Goal: Task Accomplishment & Management: Use online tool/utility

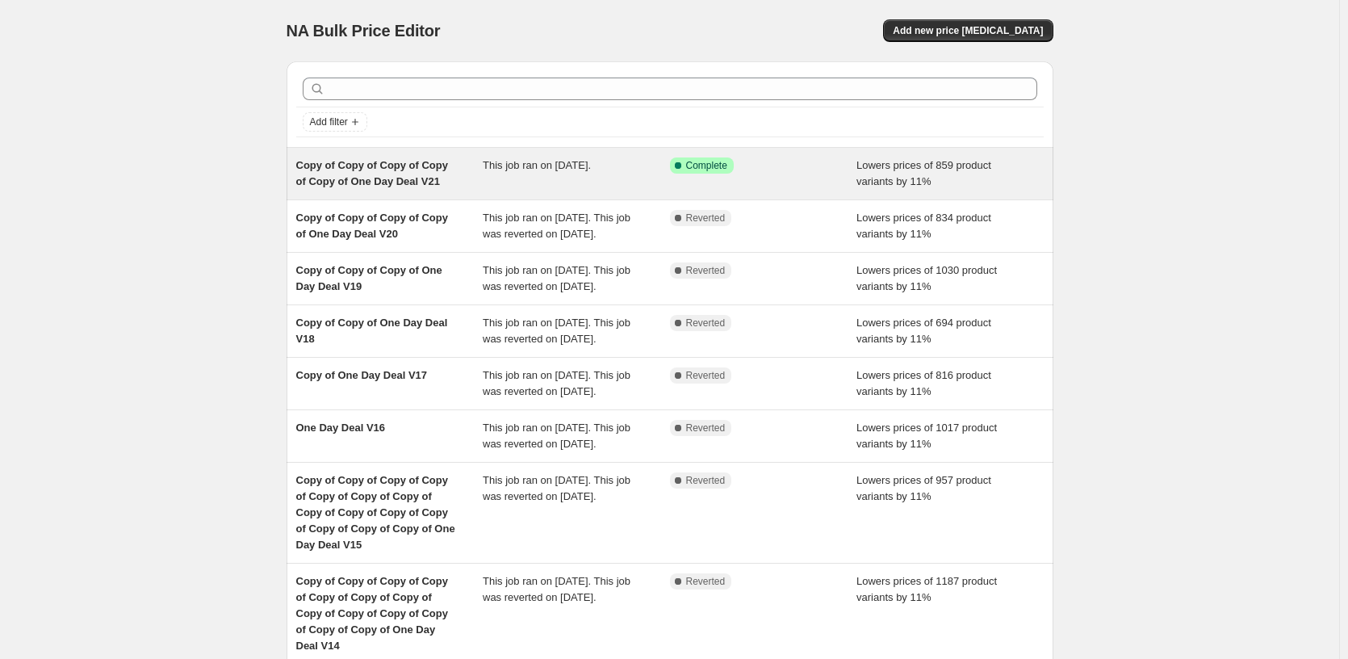
click at [725, 172] on span "Success Complete Complete" at bounding box center [702, 165] width 64 height 16
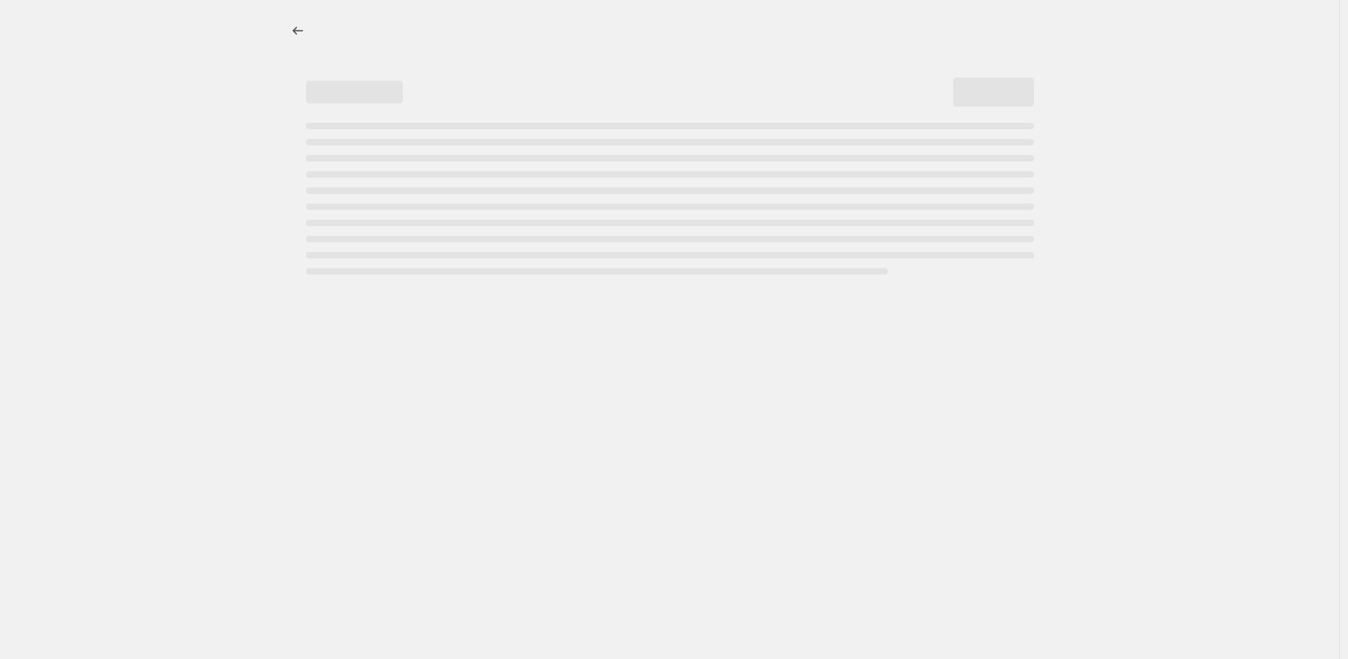
select select "percentage"
select select "pp"
select select "tag"
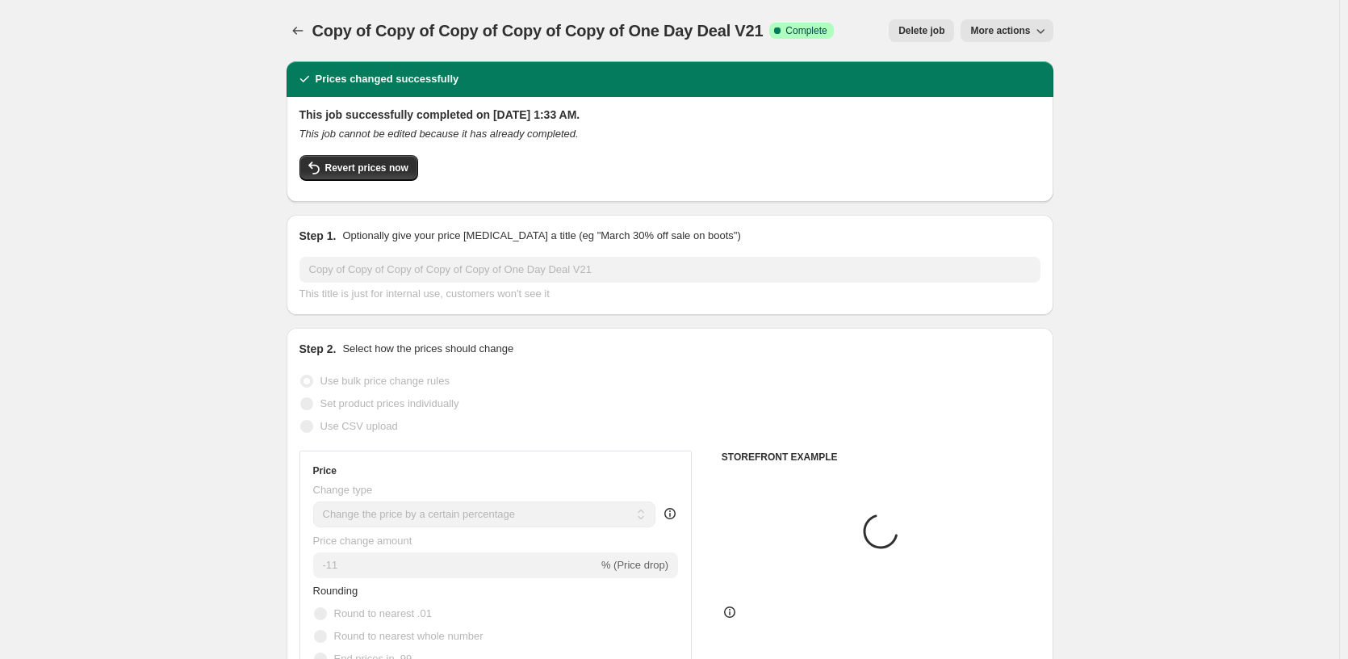
click at [1015, 40] on button "More actions" at bounding box center [1007, 30] width 92 height 23
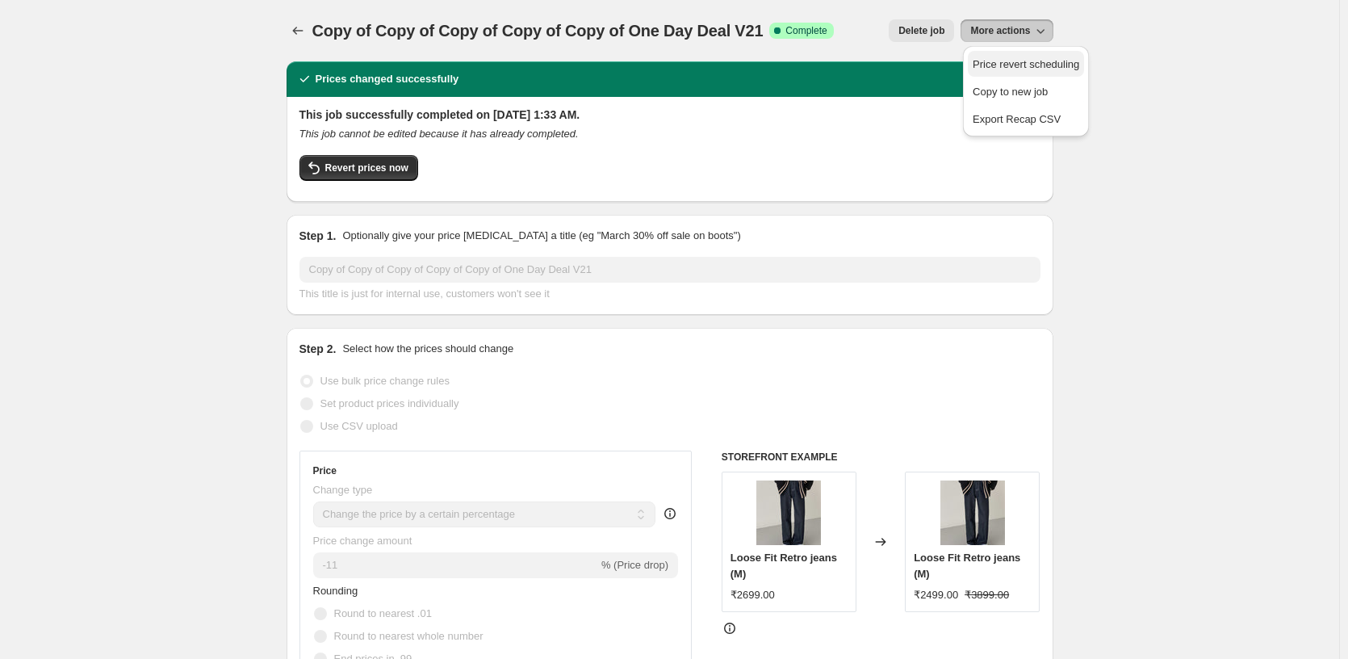
click at [1015, 72] on span "Price revert scheduling" at bounding box center [1026, 65] width 107 height 16
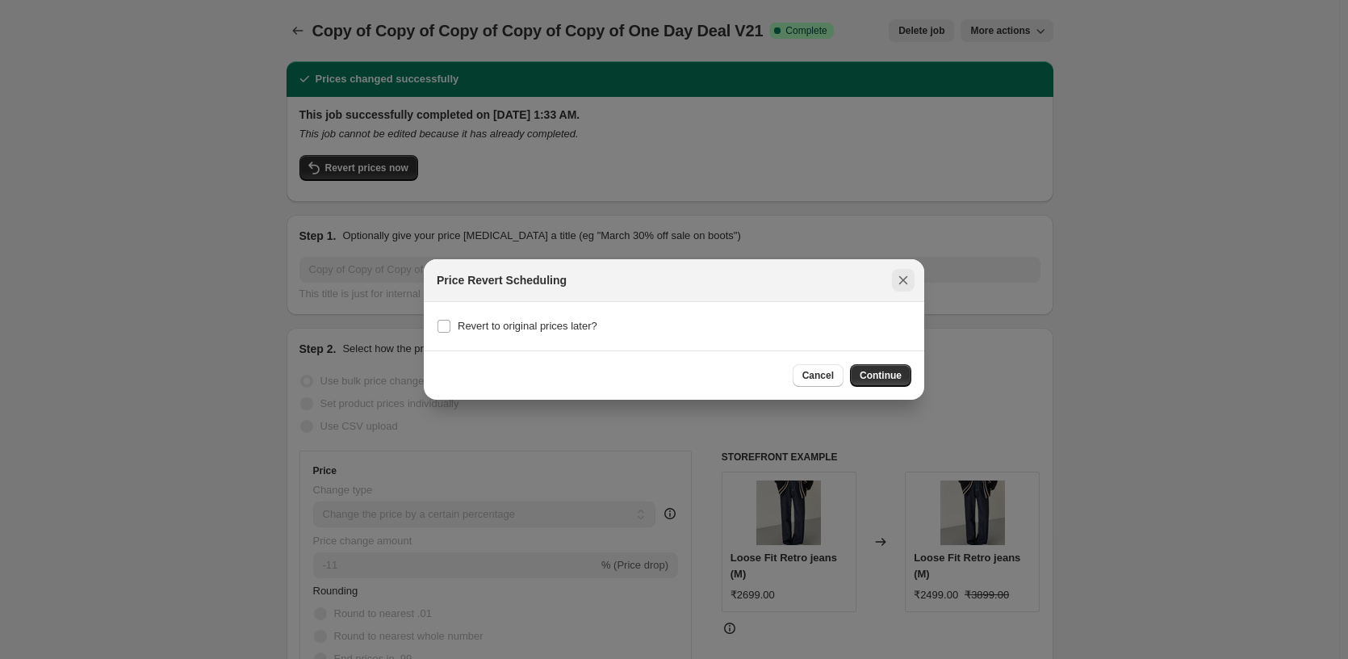
click at [900, 291] on button "Close" at bounding box center [903, 280] width 23 height 23
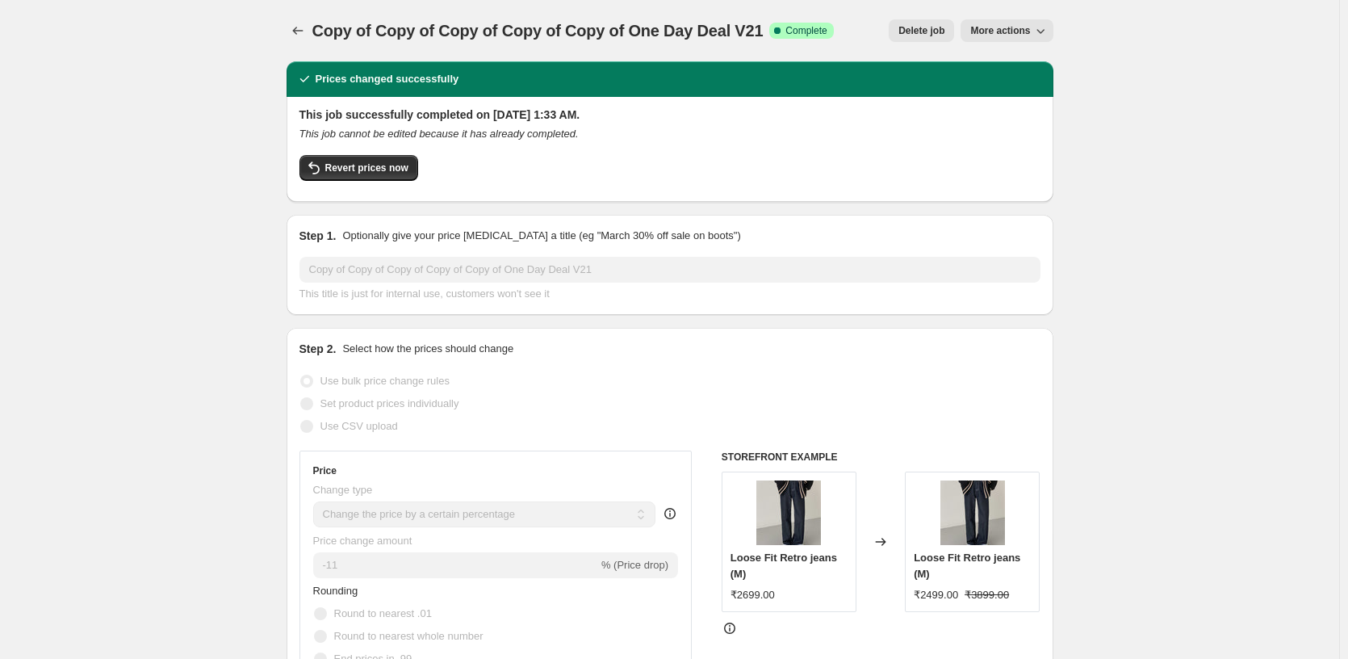
click at [1005, 36] on span "More actions" at bounding box center [1000, 30] width 60 height 13
click at [1024, 93] on span "Copy to new job" at bounding box center [1010, 92] width 75 height 12
select select "percentage"
select select "pp"
select select "tag"
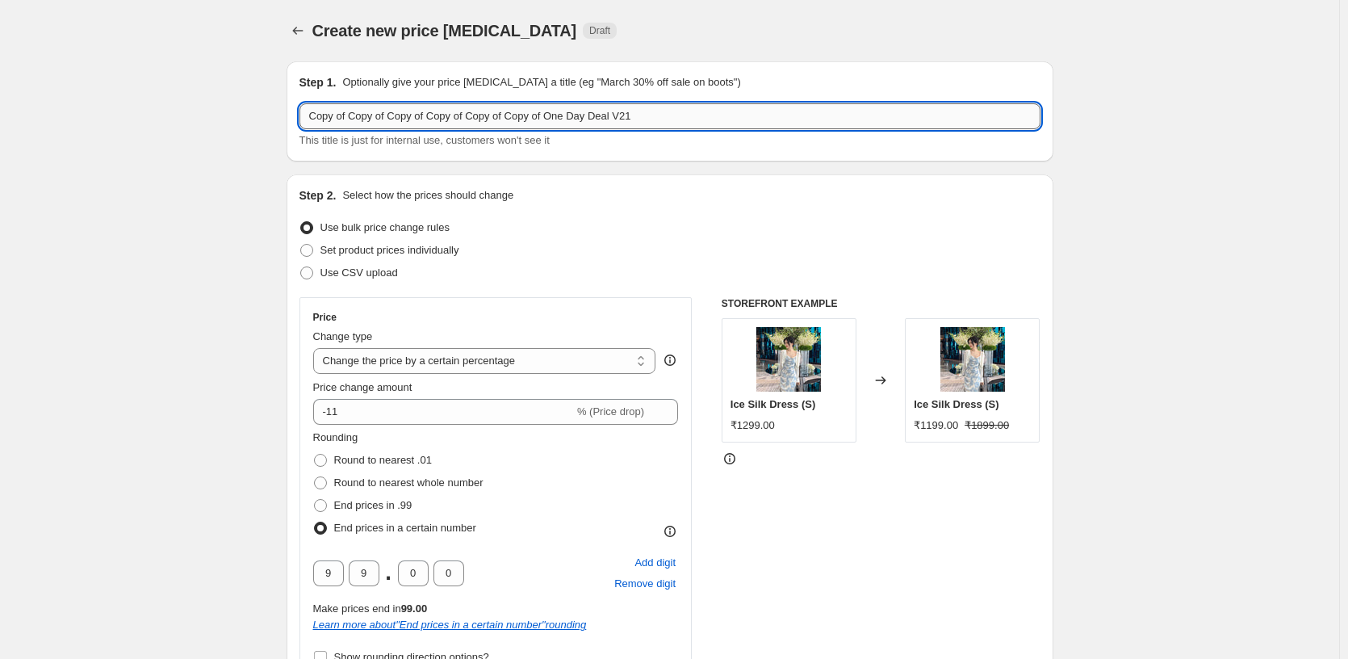
click at [765, 115] on input "Copy of Copy of Copy of Copy of Copy of Copy of One Day Deal V21" at bounding box center [669, 116] width 741 height 26
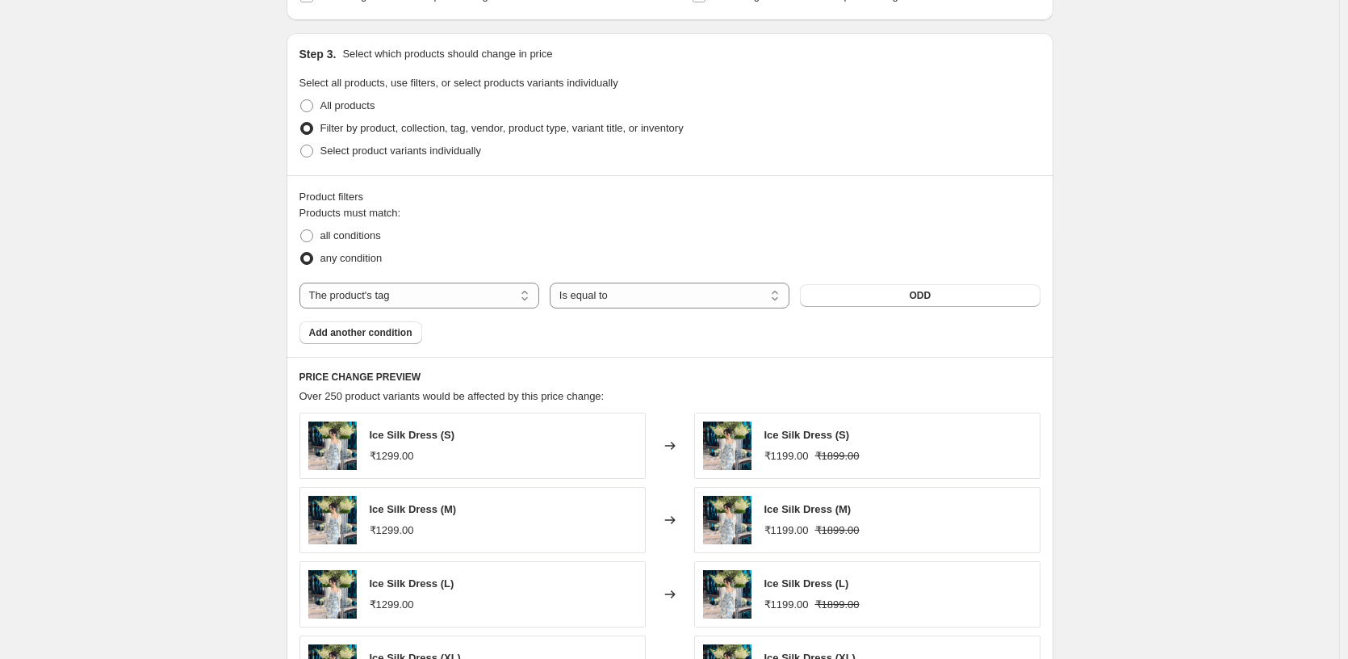
scroll to position [1546, 0]
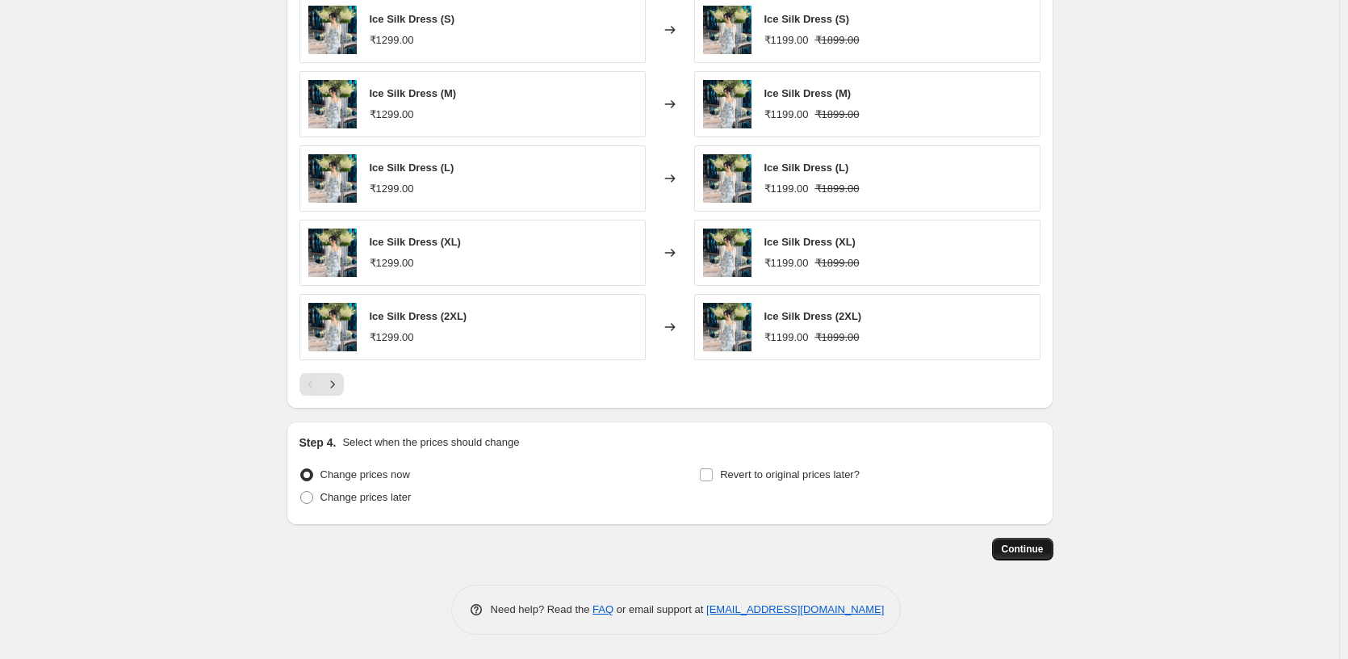
type input "Copy of Copy of Copy of Copy of Copy of Copy of One Day Deal V22"
click at [1034, 546] on span "Continue" at bounding box center [1023, 548] width 42 height 13
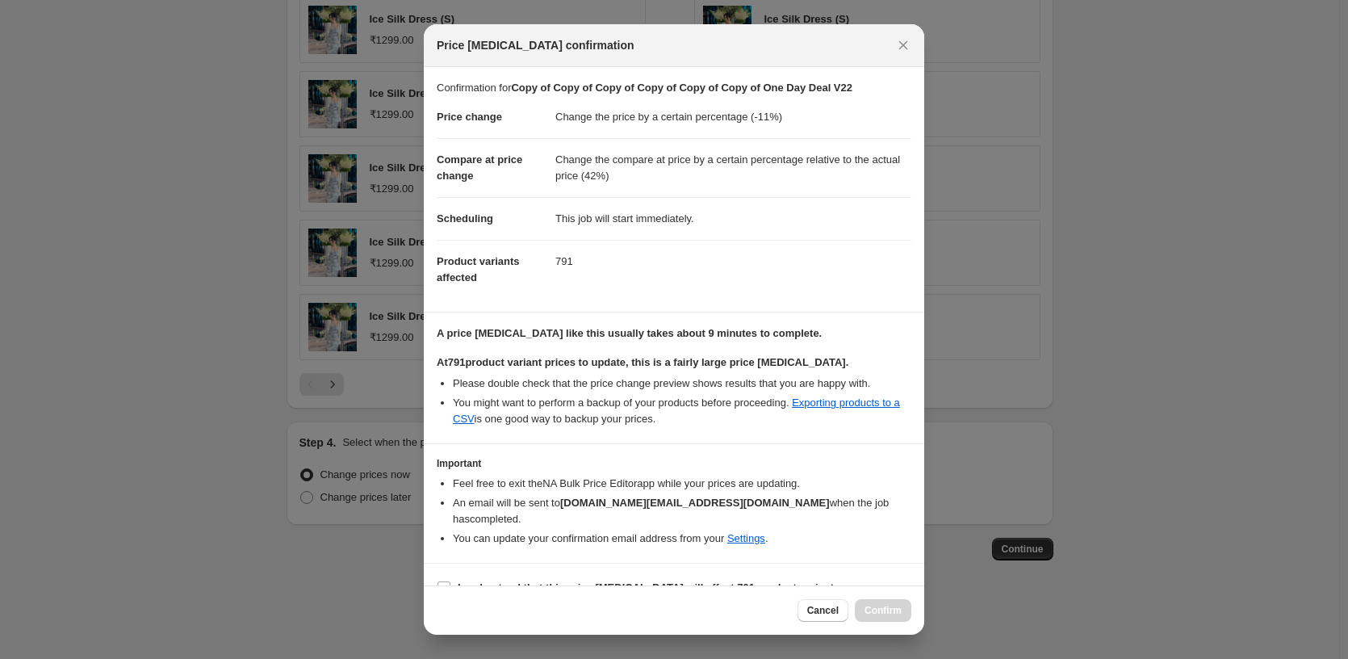
scroll to position [27, 0]
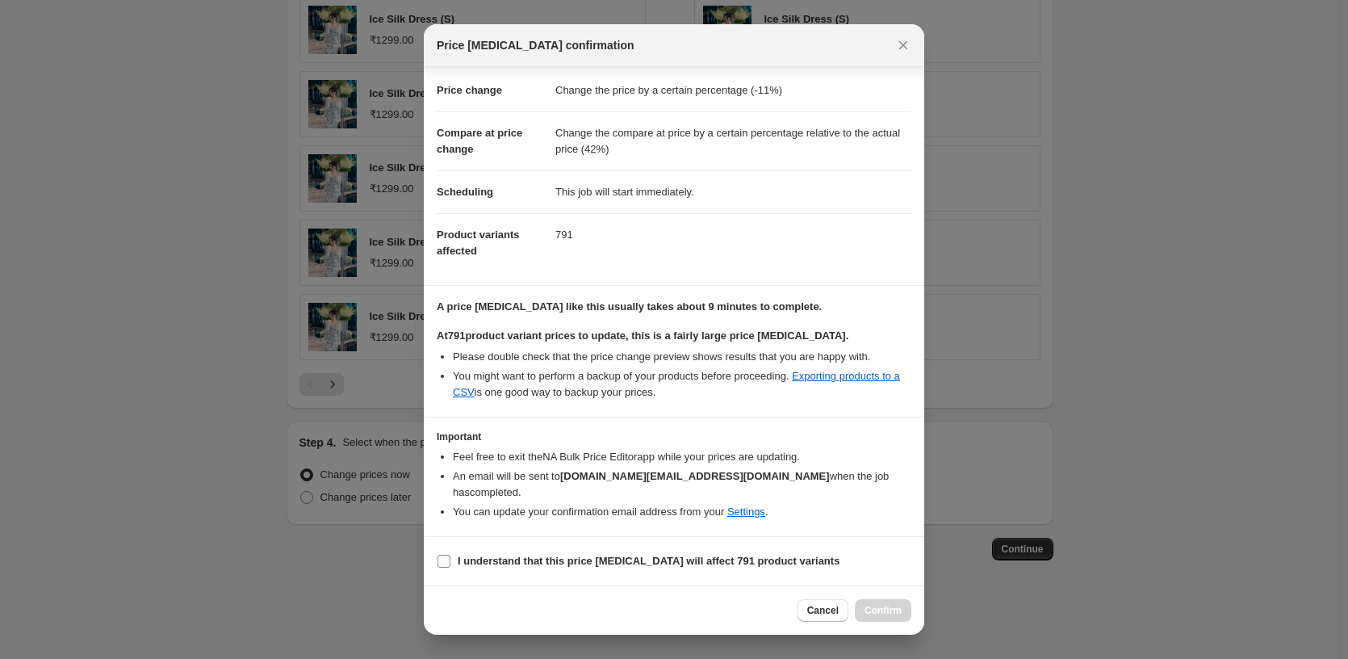
click at [586, 571] on label "I understand that this price change job will affect 791 product variants" at bounding box center [638, 561] width 403 height 23
click at [450, 567] on input "I understand that this price change job will affect 791 product variants" at bounding box center [443, 561] width 13 height 13
checkbox input "true"
click at [869, 597] on div "Cancel Confirm" at bounding box center [674, 609] width 500 height 49
click at [877, 601] on button "Confirm" at bounding box center [883, 610] width 57 height 23
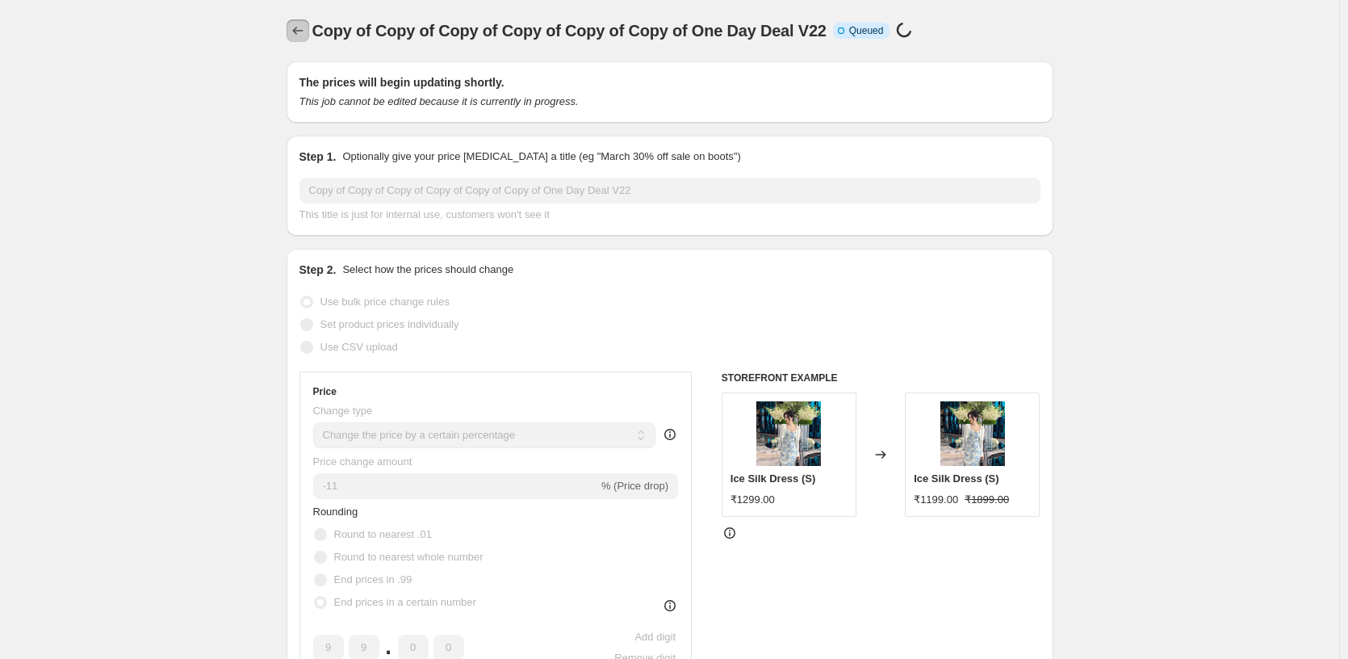
click at [306, 31] on icon "Price change jobs" at bounding box center [298, 31] width 16 height 16
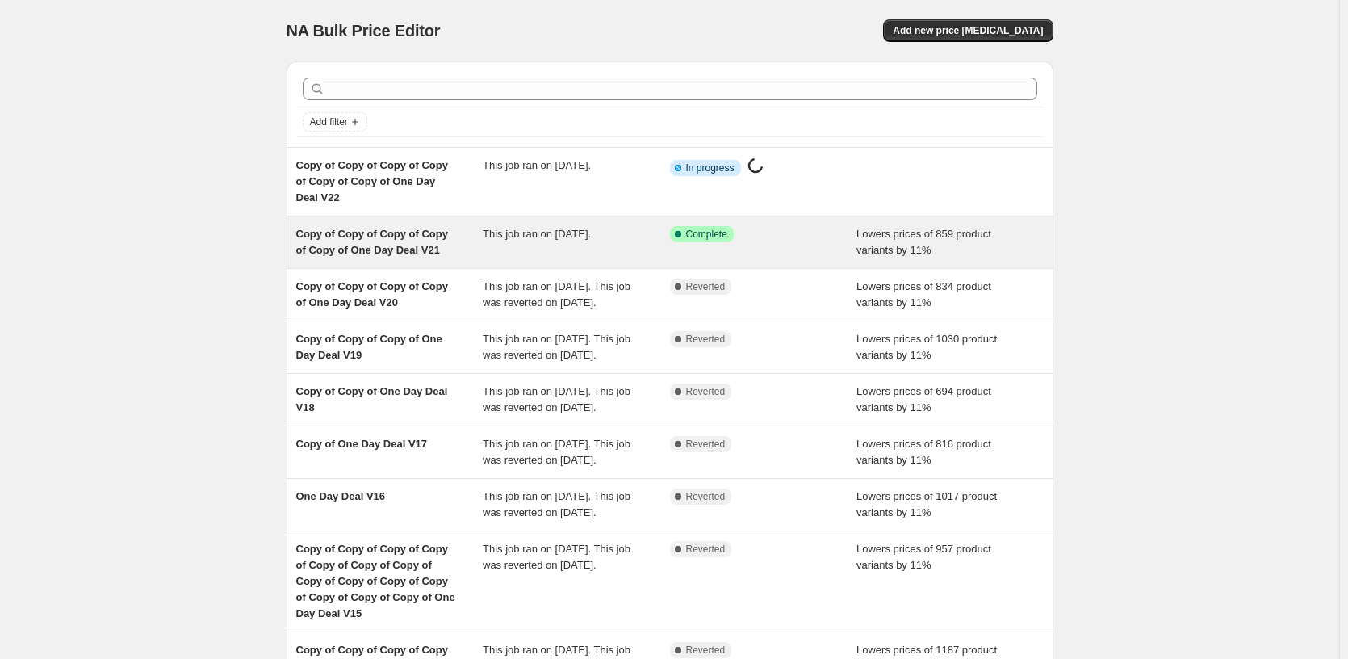
click at [732, 246] on div "Success Complete Complete" at bounding box center [763, 242] width 187 height 32
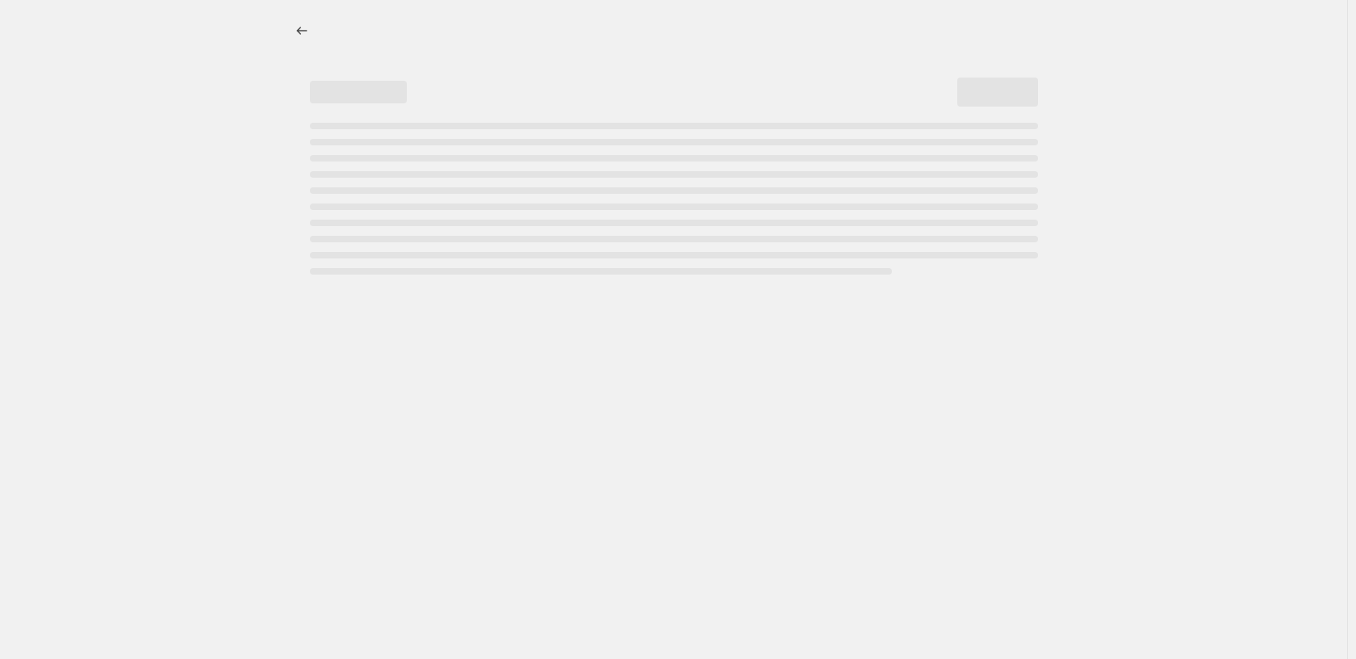
select select "percentage"
select select "pp"
select select "tag"
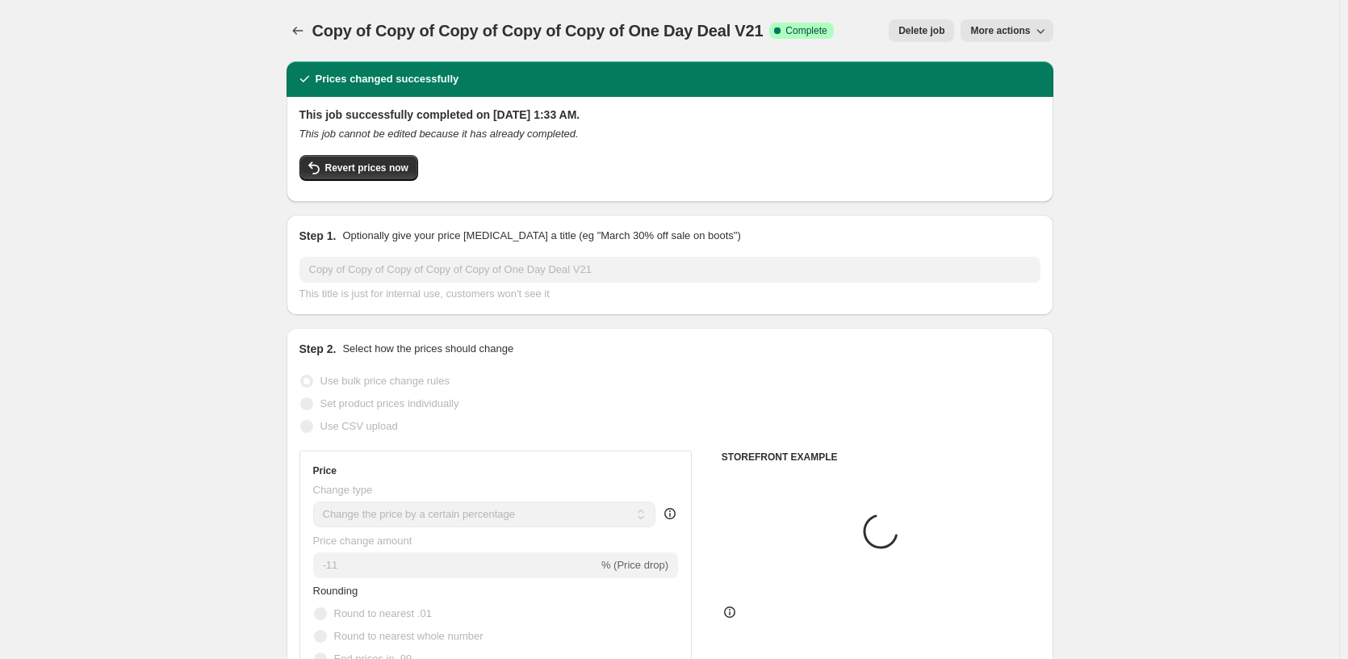
click at [986, 36] on span "More actions" at bounding box center [1000, 30] width 60 height 13
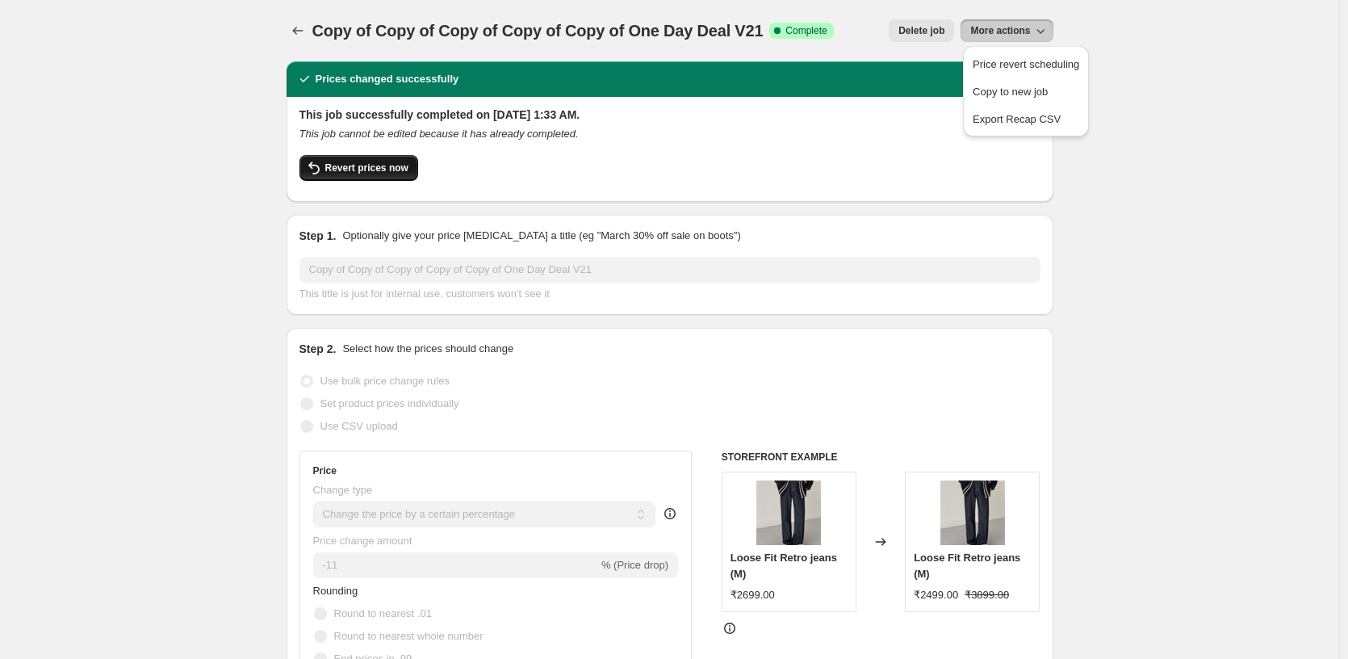
click at [380, 167] on span "Revert prices now" at bounding box center [366, 167] width 83 height 13
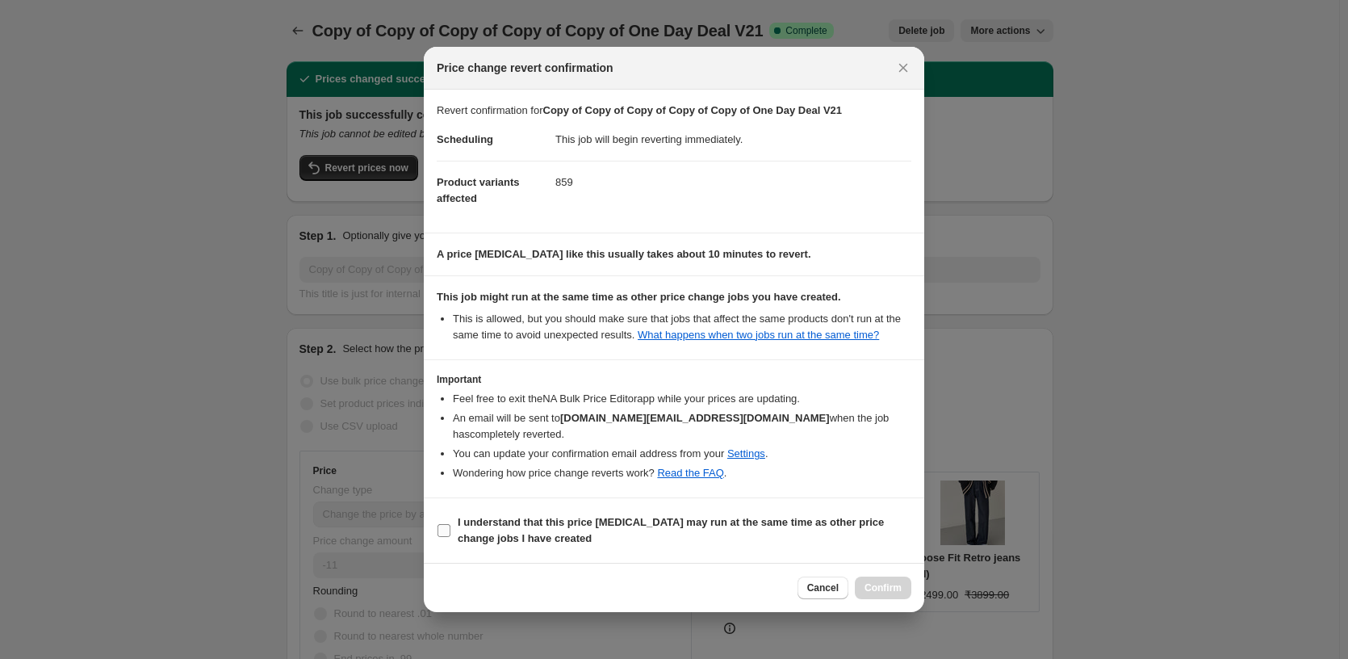
click at [546, 527] on b "I understand that this price change job may run at the same time as other price…" at bounding box center [671, 530] width 426 height 28
click at [450, 527] on input "I understand that this price change job may run at the same time as other price…" at bounding box center [443, 530] width 13 height 13
checkbox input "true"
click at [908, 578] on button "Confirm" at bounding box center [883, 587] width 57 height 23
